Goal: Task Accomplishment & Management: Manage account settings

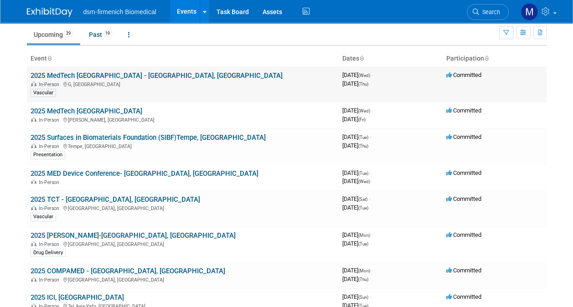
scroll to position [46, 0]
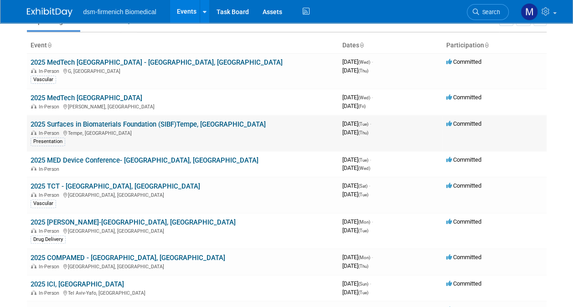
click at [52, 124] on link "2025 Surfaces in Biomaterials Foundation (SIBF)Tempe, [GEOGRAPHIC_DATA]" at bounding box center [148, 124] width 235 height 8
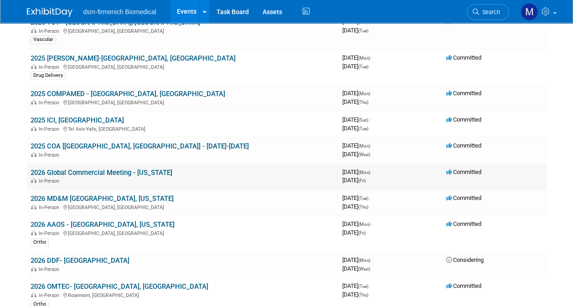
scroll to position [228, 0]
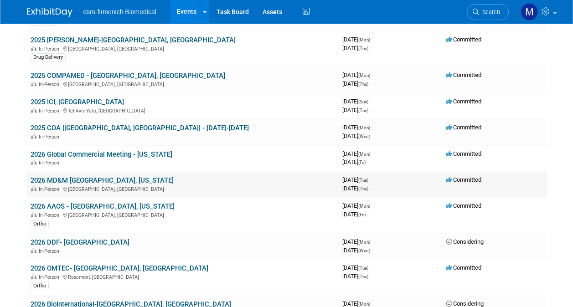
click at [61, 178] on link "2026 MD&M [GEOGRAPHIC_DATA], [US_STATE]" at bounding box center [102, 180] width 143 height 8
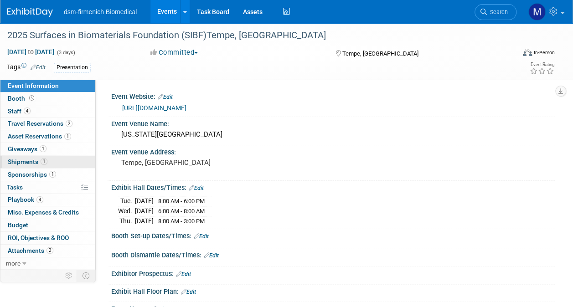
click at [29, 156] on link "1 Shipments 1" at bounding box center [47, 162] width 95 height 12
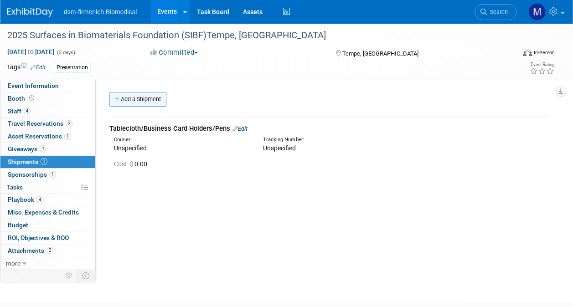
click at [148, 97] on link "Add a Shipment" at bounding box center [137, 99] width 57 height 15
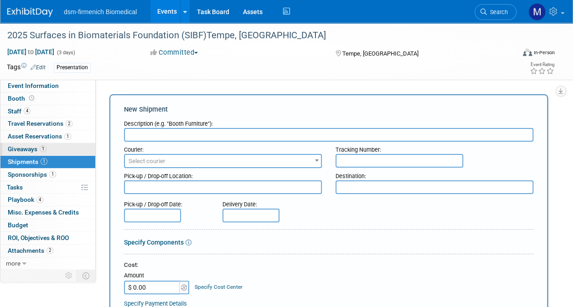
click at [28, 143] on link "1 Giveaways 1" at bounding box center [47, 149] width 95 height 12
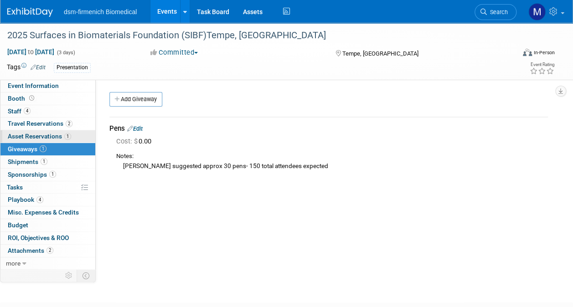
click at [34, 134] on span "Asset Reservations 1" at bounding box center [39, 136] width 63 height 7
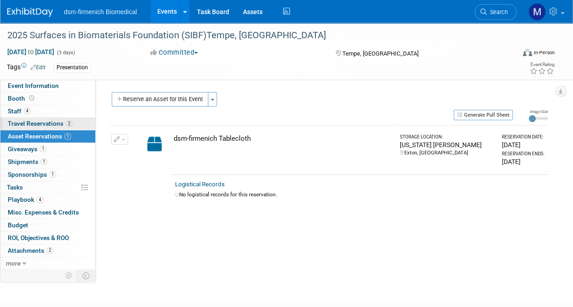
click at [37, 125] on span "Travel Reservations 2" at bounding box center [40, 123] width 65 height 7
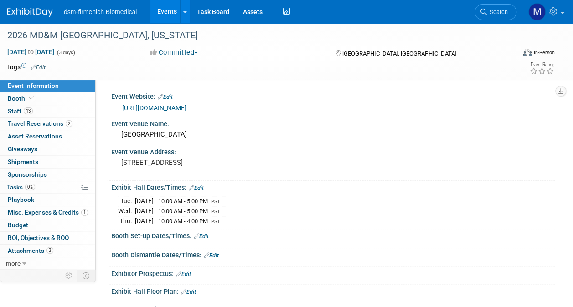
click at [186, 109] on link "https://mdmwest26.mapyourshow.com/8_0/#/" at bounding box center [154, 107] width 64 height 7
